Goal: Information Seeking & Learning: Learn about a topic

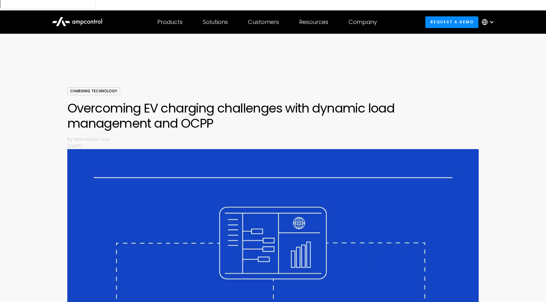
scroll to position [87, 0]
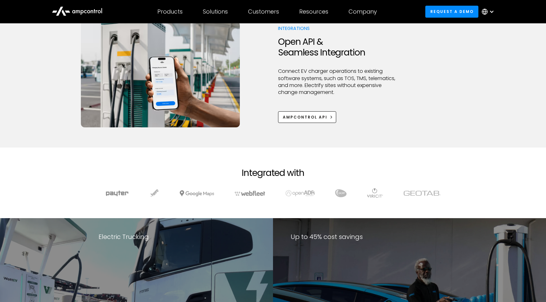
scroll to position [870, 0]
click at [154, 195] on img at bounding box center [154, 193] width 10 height 9
click at [154, 193] on img at bounding box center [154, 193] width 10 height 9
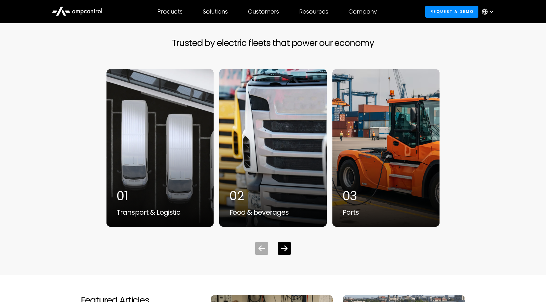
scroll to position [1525, 0]
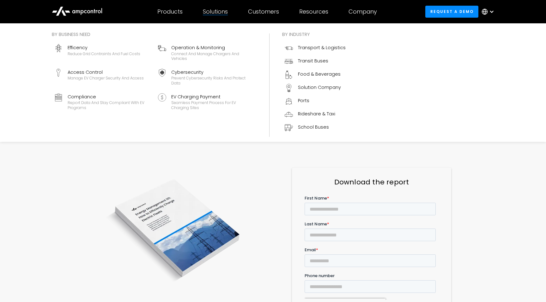
click at [212, 8] on div "Solutions" at bounding box center [215, 11] width 25 height 7
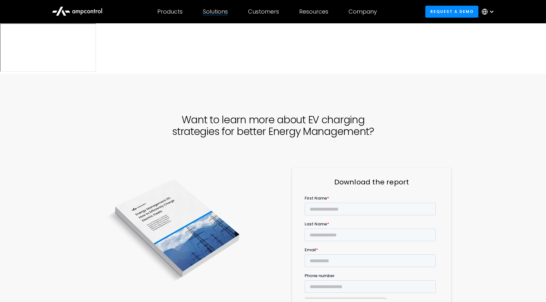
click at [212, 8] on div "Solutions" at bounding box center [215, 11] width 25 height 7
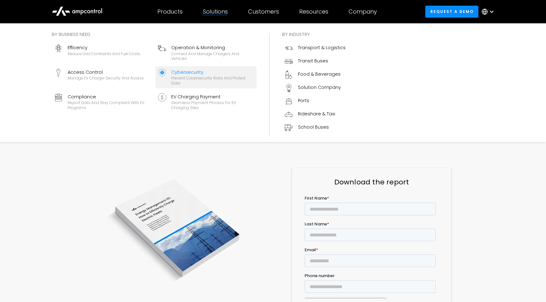
click at [183, 72] on div "Cybersecurity" at bounding box center [212, 72] width 83 height 7
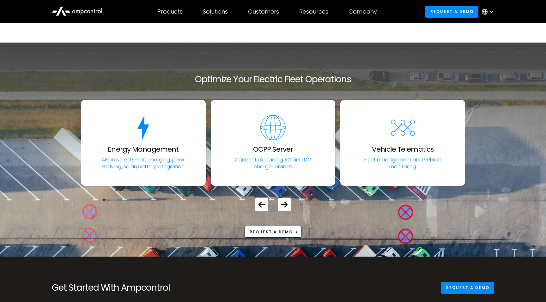
scroll to position [2085, 0]
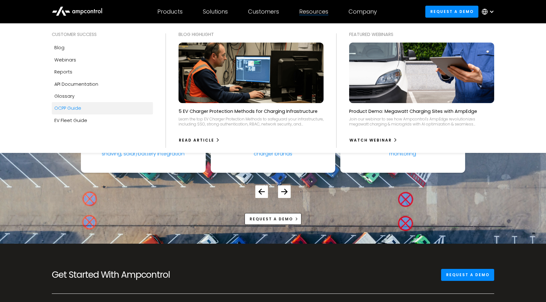
click at [72, 106] on div "OCPP Guide" at bounding box center [67, 108] width 27 height 7
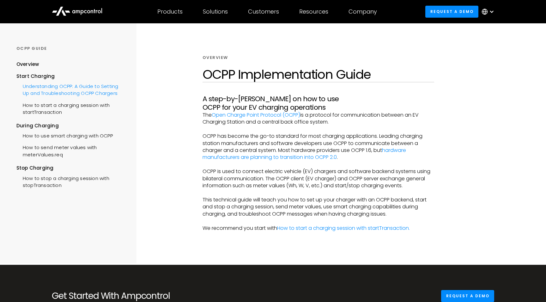
click at [68, 88] on div "Understanding OCPP: A Guide to Setting Up and Troubleshooting OCPP Chargers" at bounding box center [70, 89] width 109 height 19
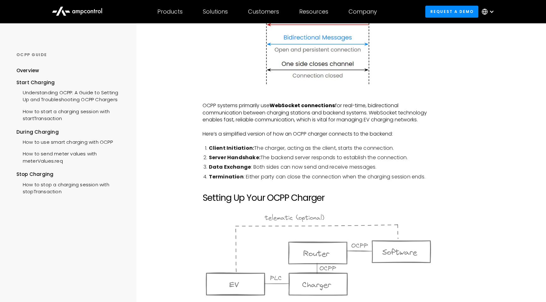
scroll to position [204, 0]
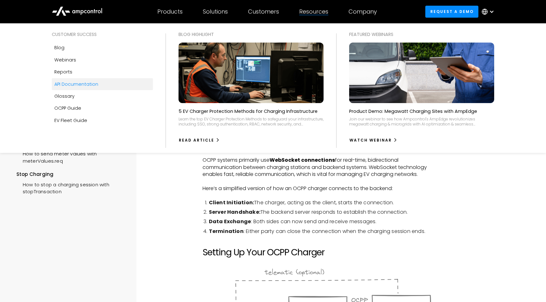
click at [74, 85] on div "API Documentation" at bounding box center [76, 84] width 44 height 7
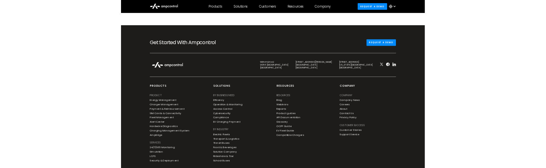
scroll to position [1583, 0]
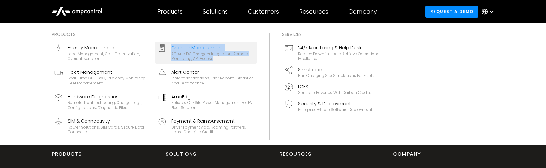
click at [164, 54] on link "Charger Management AC and DC chargers integration, remote monitoring, API access" at bounding box center [205, 53] width 101 height 22
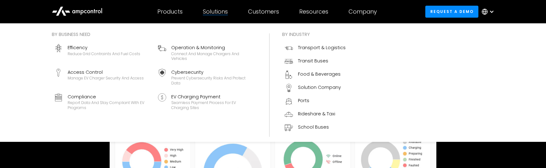
click at [212, 9] on div "Solutions" at bounding box center [215, 11] width 25 height 7
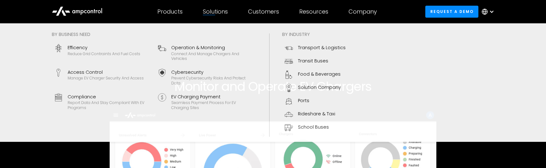
click at [216, 13] on div "Solutions" at bounding box center [215, 11] width 25 height 7
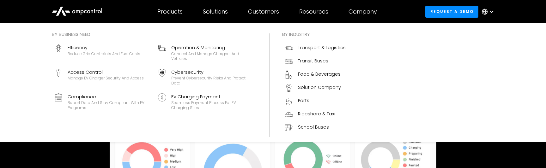
click at [216, 6] on div "Solutions By business need Efficency Reduce grid contraints and fuel costs Oper…" at bounding box center [215, 12] width 45 height 22
